Goal: Transaction & Acquisition: Purchase product/service

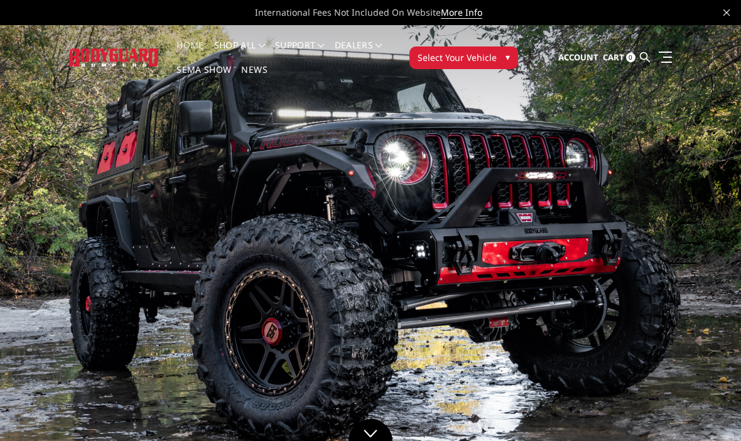
click at [507, 62] on span "▾" at bounding box center [507, 56] width 4 height 13
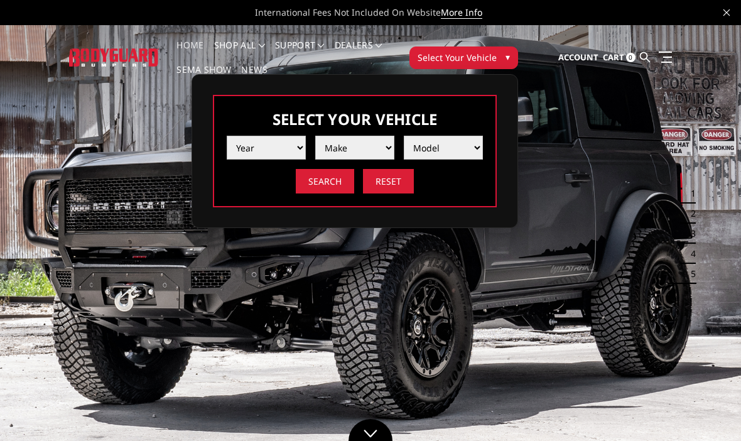
click at [283, 151] on select "Year [DATE] 2024 2023 2022 2021 2020 2019 2018 2017 2016 2015 2014 2013 2012 20…" at bounding box center [266, 148] width 79 height 24
select select "yr_2023"
click at [392, 151] on select "Make Chevrolet Ford GMC Ram Toyota" at bounding box center [354, 148] width 79 height 24
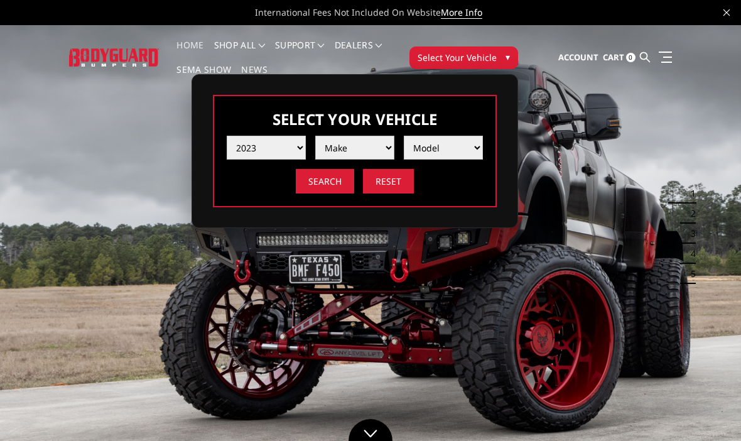
select select "mk_ram"
click at [474, 150] on select "Model 1500 6-Lug 1500 Rebel 2500 / 3500 4500 / 5500 TRX" at bounding box center [443, 148] width 79 height 24
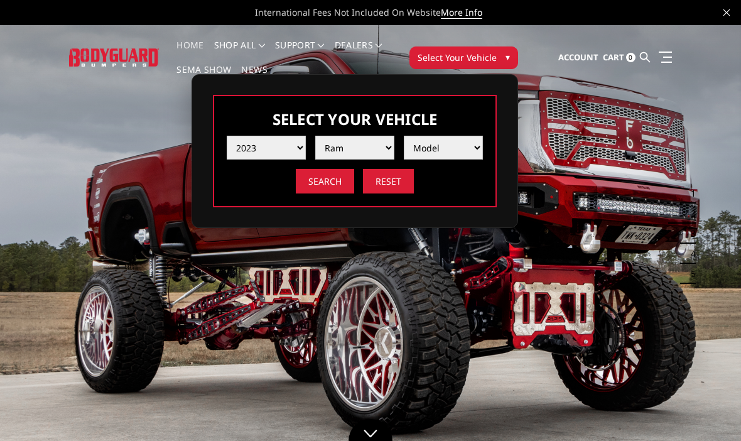
select select "md_2500-3500"
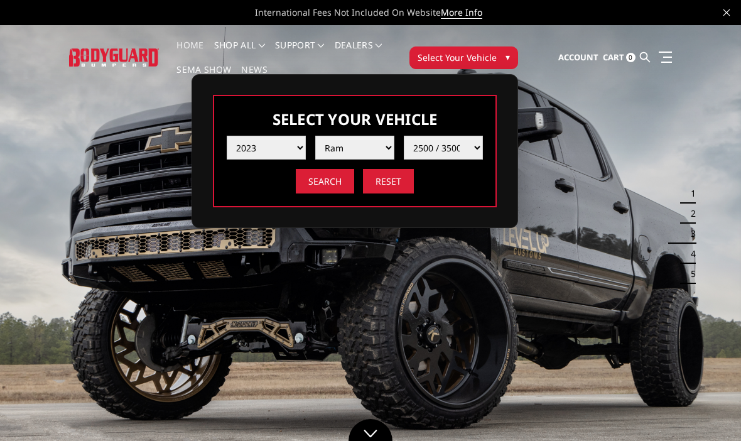
click at [321, 181] on input "Search" at bounding box center [325, 181] width 58 height 24
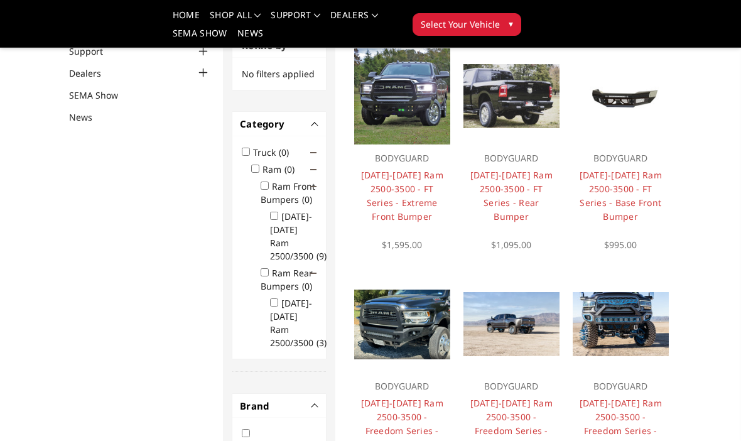
scroll to position [127, 0]
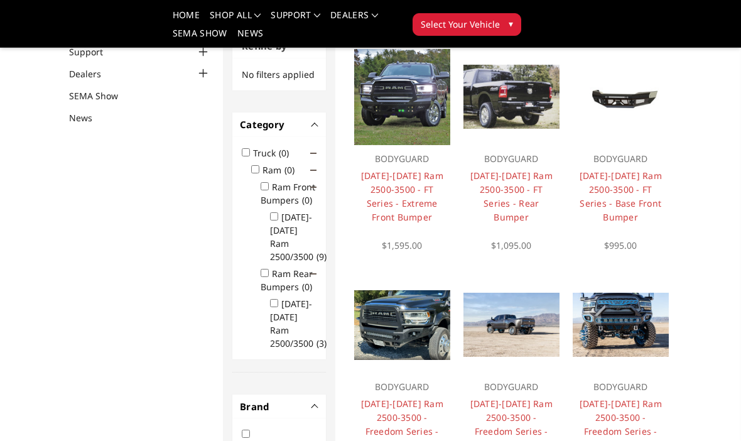
click at [422, 107] on img at bounding box center [402, 97] width 96 height 96
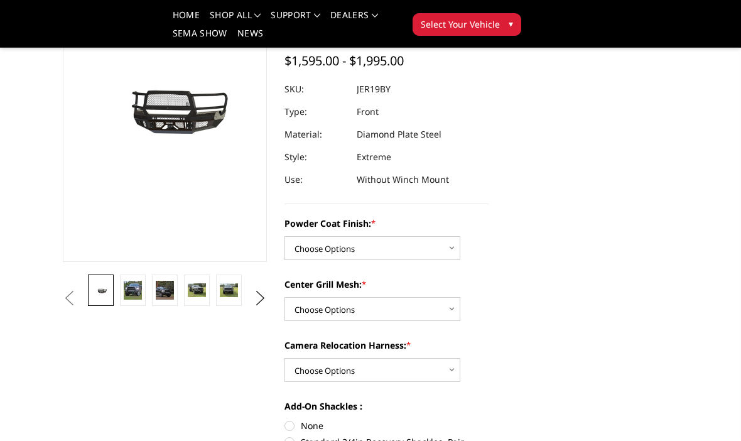
scroll to position [139, 0]
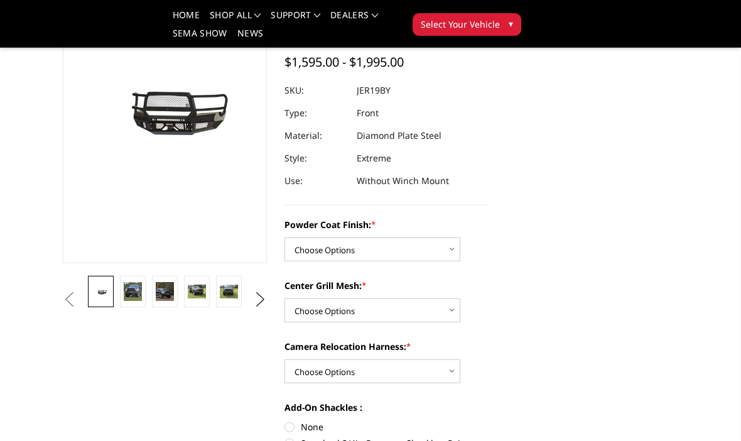
click at [129, 298] on img at bounding box center [133, 291] width 18 height 18
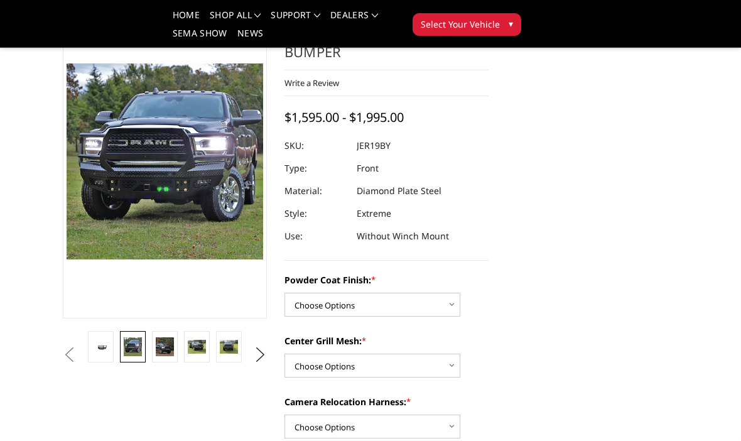
scroll to position [83, 0]
click at [164, 348] on img at bounding box center [165, 347] width 18 height 18
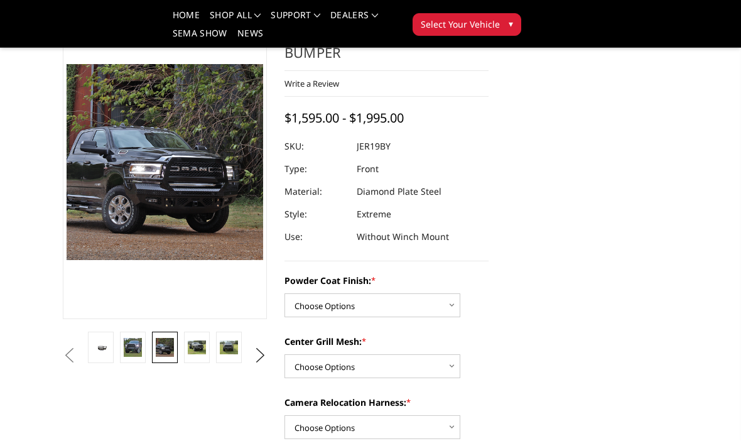
click at [197, 348] on img at bounding box center [197, 347] width 18 height 14
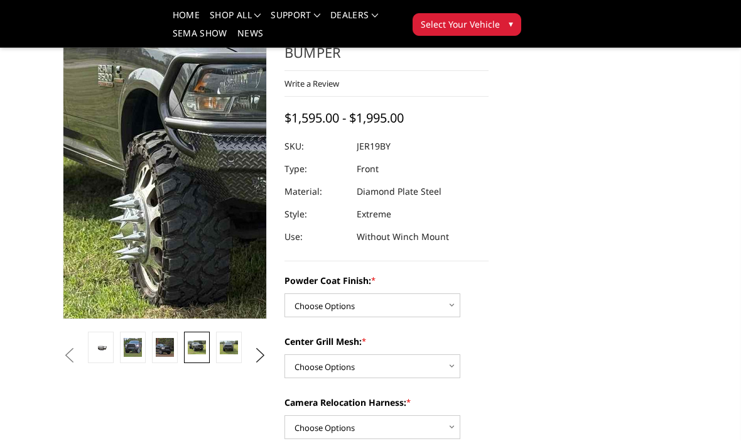
click at [127, 186] on img at bounding box center [276, 140] width 803 height 603
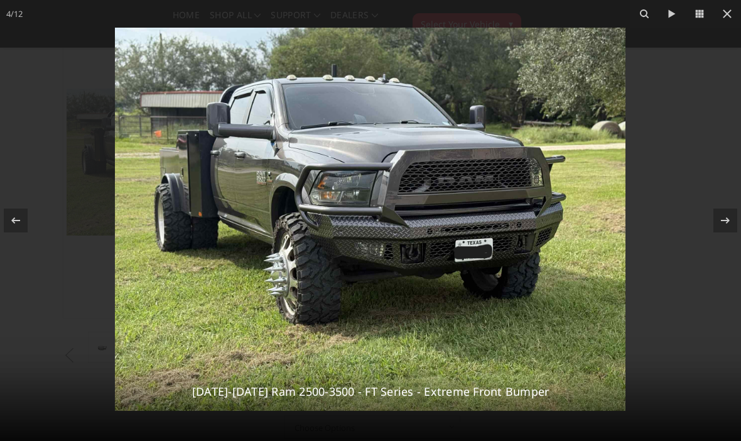
click at [732, 16] on icon at bounding box center [726, 13] width 15 height 15
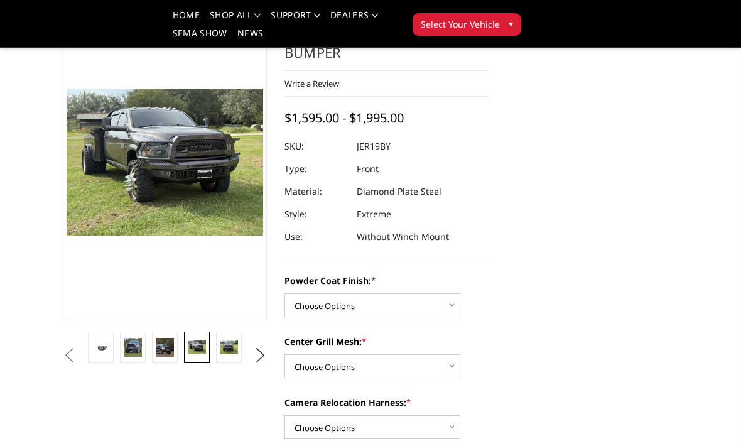
click at [231, 346] on img at bounding box center [229, 347] width 18 height 14
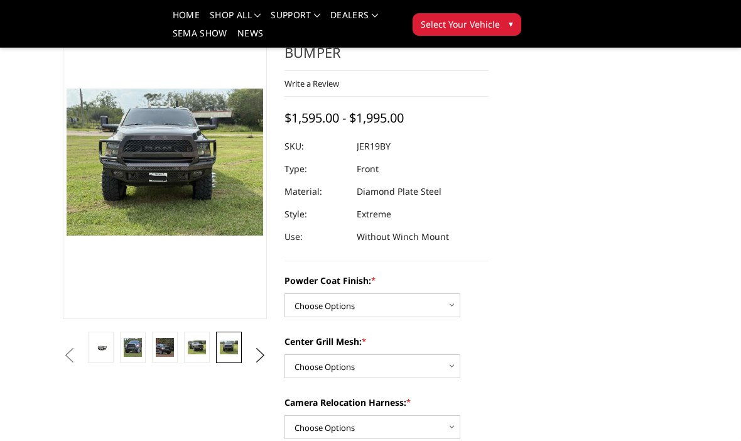
click at [230, 347] on img at bounding box center [229, 347] width 18 height 14
click at [160, 347] on img at bounding box center [165, 347] width 18 height 18
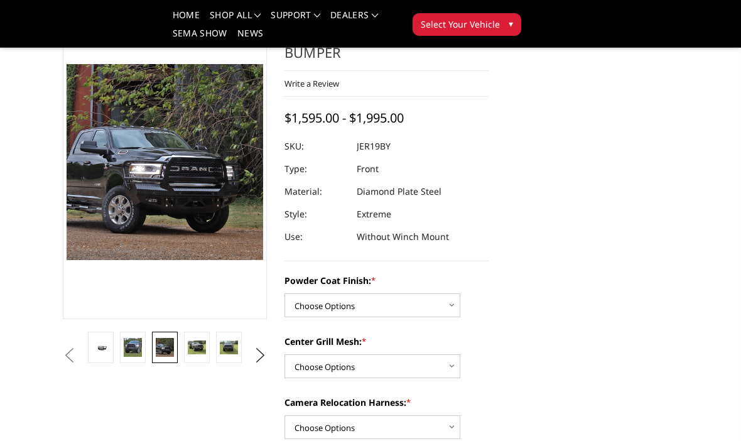
click at [134, 346] on img at bounding box center [133, 347] width 18 height 18
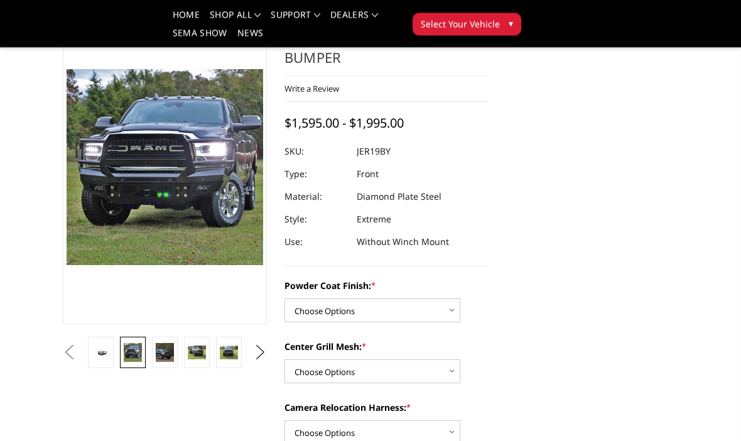
scroll to position [78, 0]
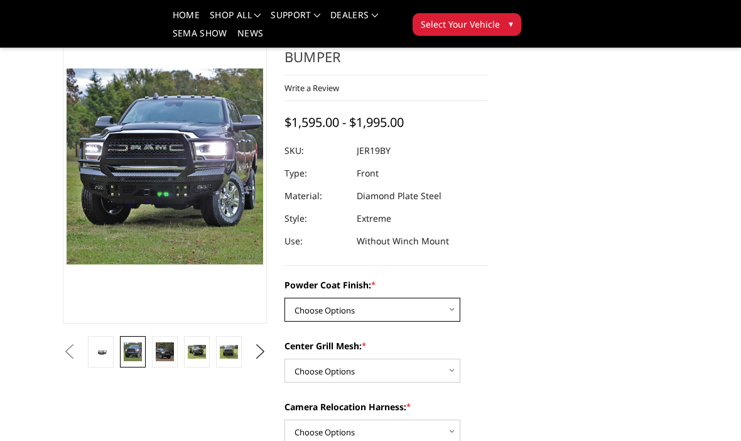
click at [459, 308] on select "Choose Options Bare Metal Gloss Black Powder Coat Textured Black Powder Coat" at bounding box center [372, 310] width 176 height 24
select select "3215"
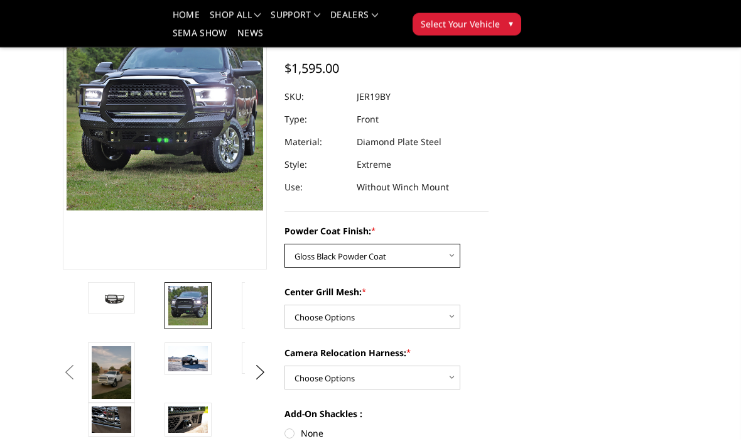
scroll to position [132, 0]
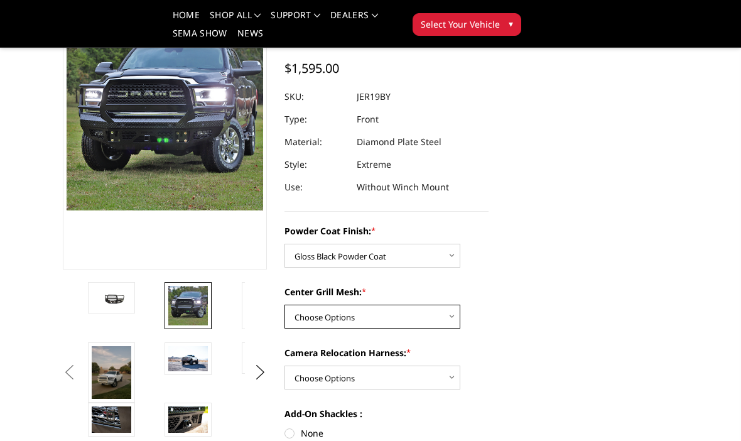
click at [450, 315] on select "Choose Options WITH Expanded Metal in Center Grill WITHOUT Expanded Metal in Ce…" at bounding box center [372, 316] width 176 height 24
select select "3217"
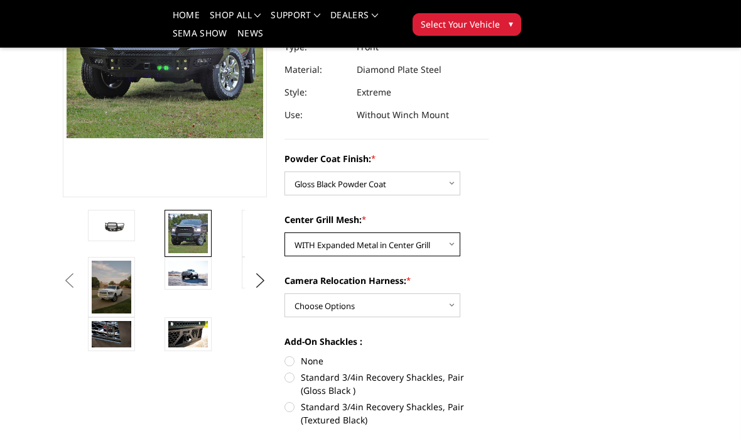
scroll to position [210, 0]
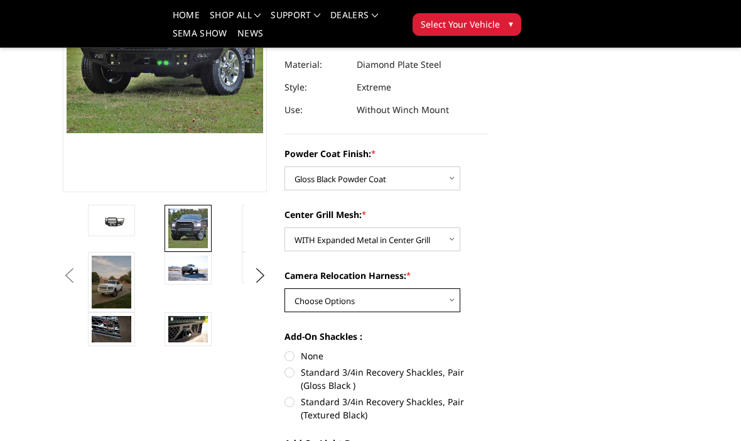
click at [457, 301] on select "Choose Options WITH Camera Relocation Harness WITHOUT Camera Relocation Harness" at bounding box center [372, 300] width 176 height 24
select select "3220"
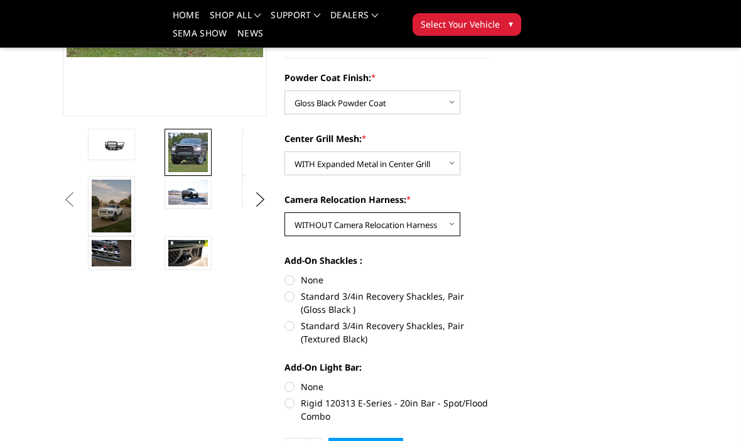
scroll to position [286, 0]
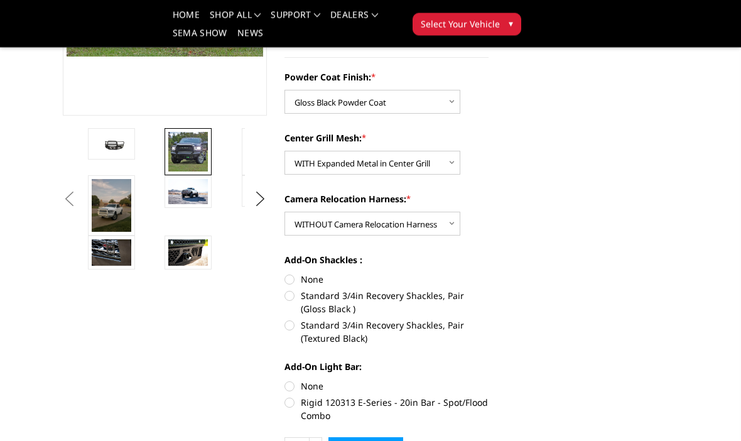
click at [293, 277] on label "None" at bounding box center [386, 279] width 204 height 13
click at [285, 274] on input "None" at bounding box center [284, 273] width 1 height 1
radio input "true"
click at [287, 386] on label "None" at bounding box center [386, 385] width 204 height 13
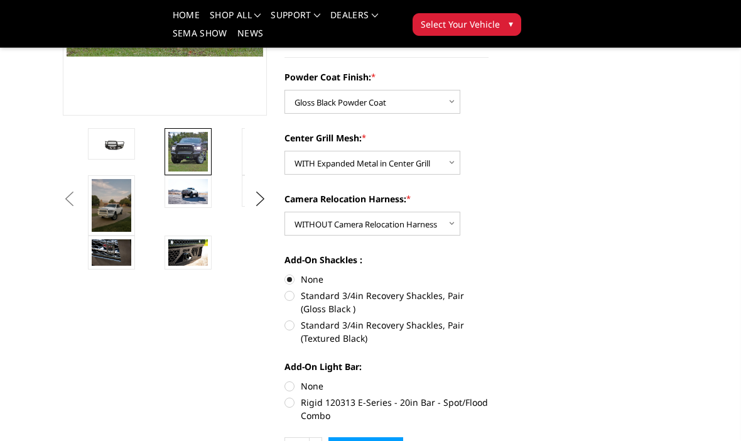
click at [285, 380] on input "None" at bounding box center [284, 379] width 1 height 1
radio input "true"
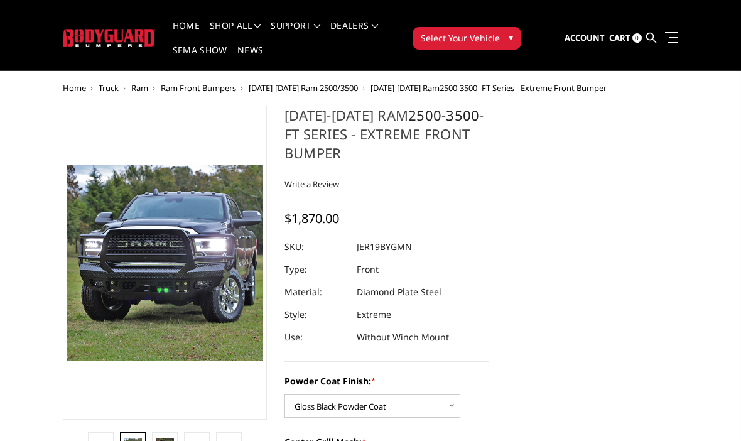
scroll to position [17, 0]
